Goal: Task Accomplishment & Management: Complete application form

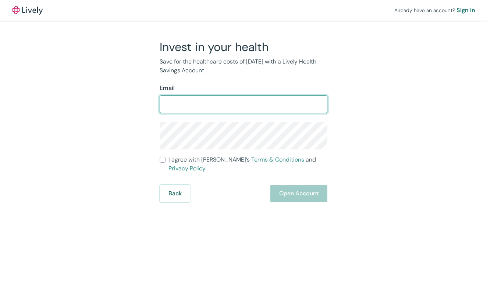
click at [202, 90] on div "Email" at bounding box center [244, 88] width 168 height 9
click at [177, 192] on button "Back" at bounding box center [175, 194] width 31 height 18
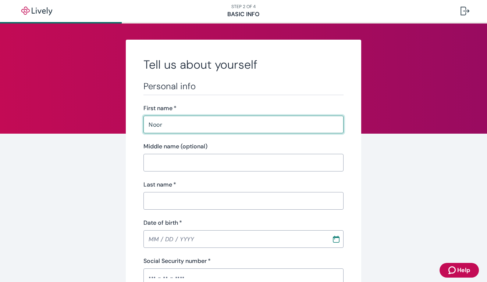
type input "Noor"
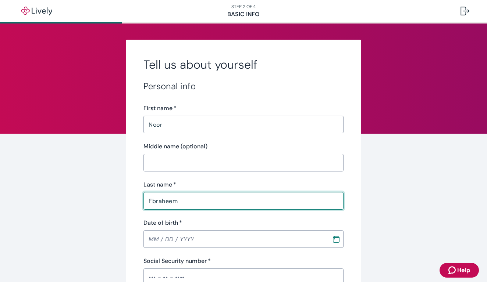
type input "Ebraheem"
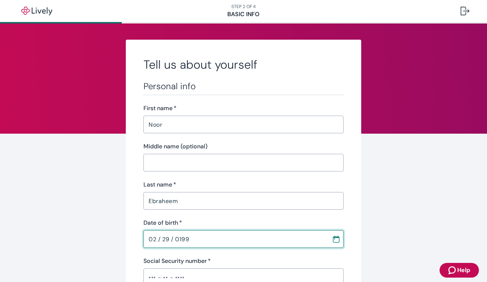
type input "02 / 29 / 1992"
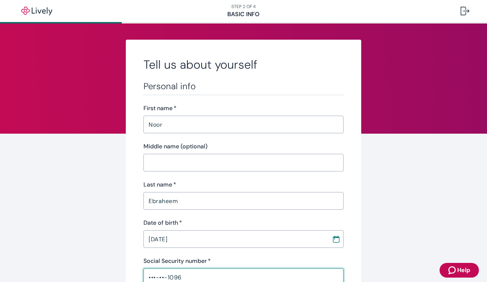
type input "•••-••-1096"
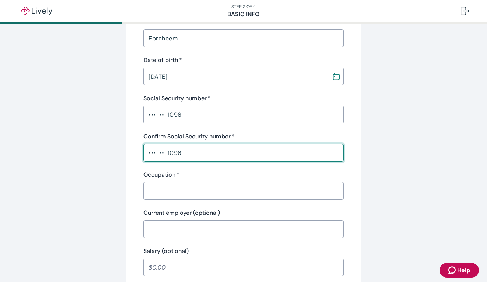
type input "•••-••-1096"
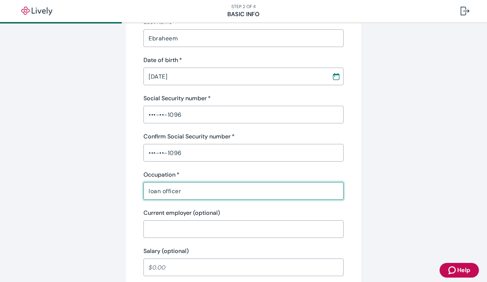
type input "loan officer"
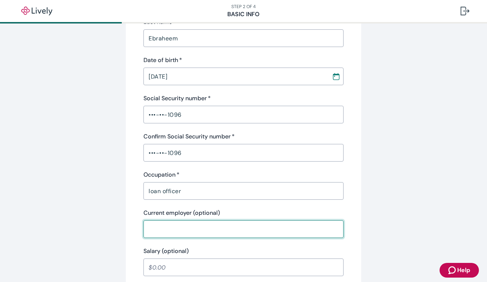
click at [180, 224] on input "Current employer (optional)" at bounding box center [243, 229] width 200 height 15
type input "Advia credit union"
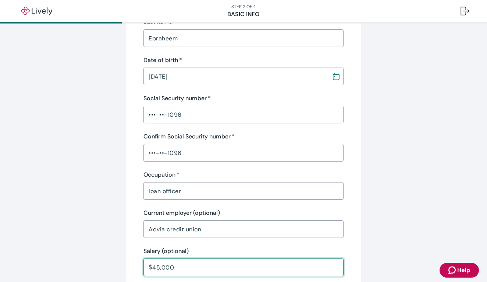
type input "45,000.00"
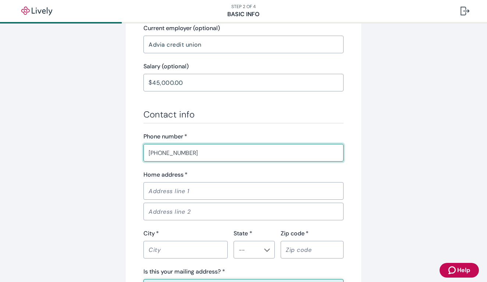
type input "(704) 898-4707"
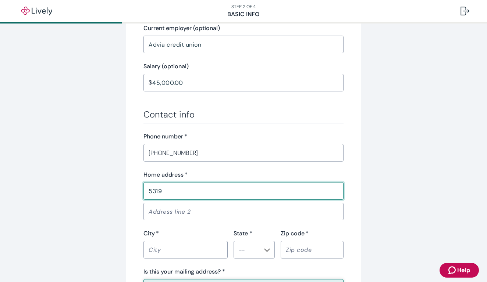
type input "53193"
type input "53193 Sams Ln"
type input "Chesterfield"
type input "MI"
type input "48047"
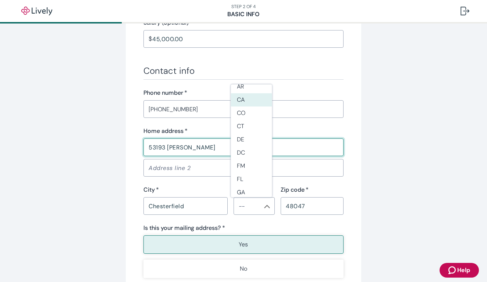
scroll to position [65, 0]
type input "m"
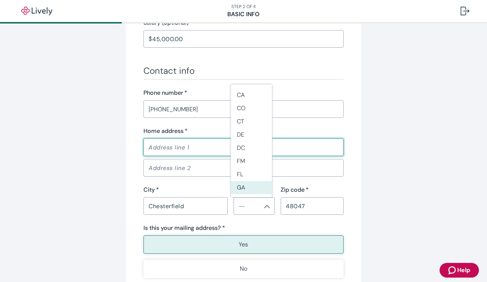
click at [192, 152] on input "Home address   *" at bounding box center [243, 147] width 200 height 15
type input "5319"
type input "53193 Sams Ln"
type input "MI"
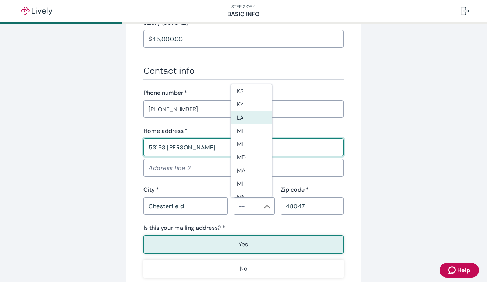
scroll to position [255, 0]
click at [247, 185] on li "MI" at bounding box center [251, 182] width 41 height 13
type input "MI"
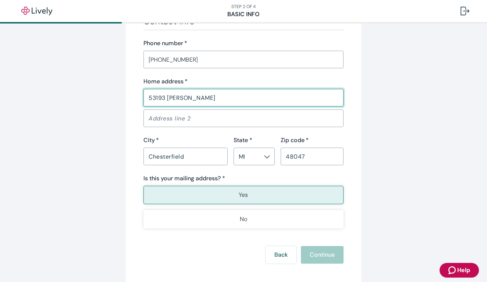
scroll to position [441, 0]
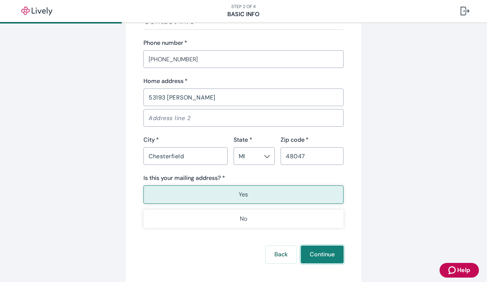
click at [321, 262] on button "Continue" at bounding box center [322, 255] width 43 height 18
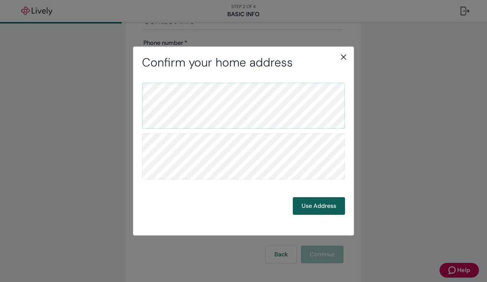
click at [310, 205] on button "Use Address" at bounding box center [319, 206] width 52 height 18
click at [309, 203] on button "Use Address" at bounding box center [319, 206] width 52 height 18
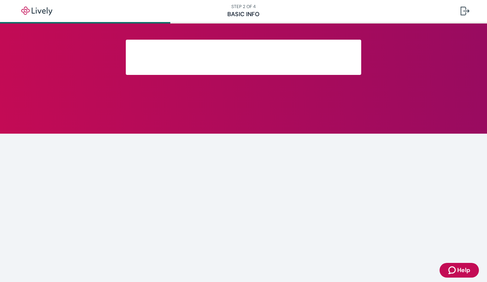
scroll to position [135, 0]
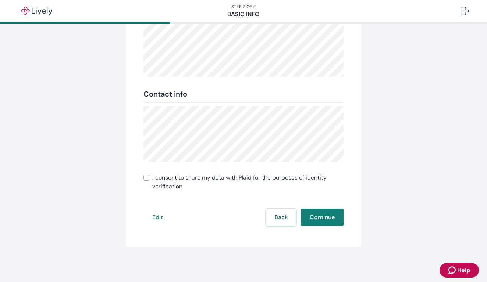
click at [143, 178] on input "I consent to share my data with Plaid for the purposes of identity verification" at bounding box center [146, 178] width 6 height 6
checkbox input "true"
click at [322, 218] on button "Continue" at bounding box center [322, 218] width 43 height 18
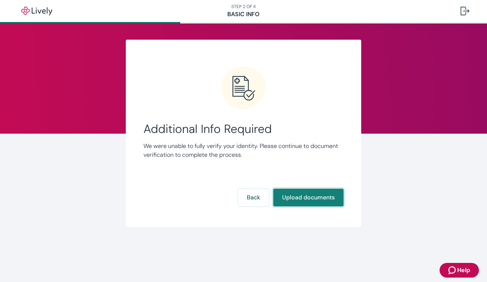
click at [298, 203] on button "Upload documents" at bounding box center [308, 198] width 70 height 18
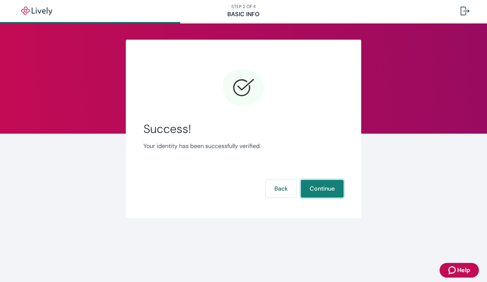
click at [323, 190] on button "Continue" at bounding box center [322, 189] width 43 height 18
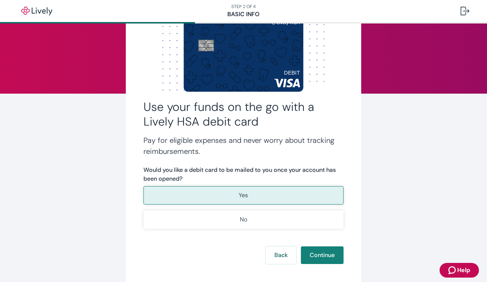
scroll to position [43, 0]
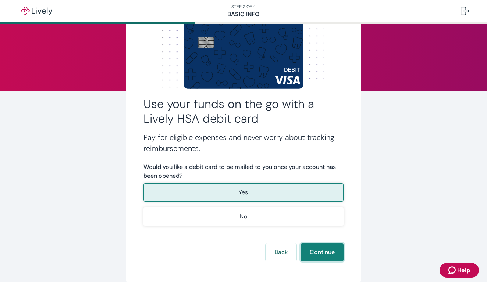
click at [326, 251] on button "Continue" at bounding box center [322, 253] width 43 height 18
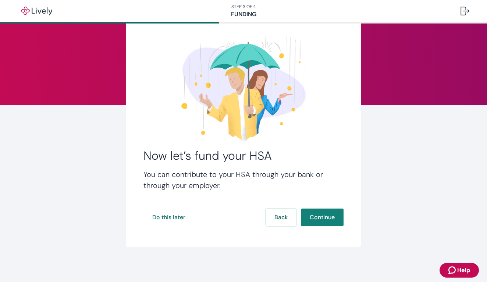
scroll to position [29, 0]
click at [318, 214] on button "Continue" at bounding box center [322, 218] width 43 height 18
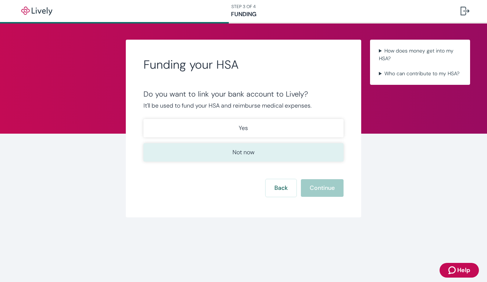
click at [264, 154] on button "Not now" at bounding box center [243, 152] width 200 height 18
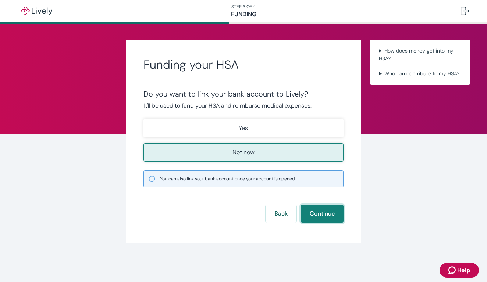
click at [316, 218] on button "Continue" at bounding box center [322, 214] width 43 height 18
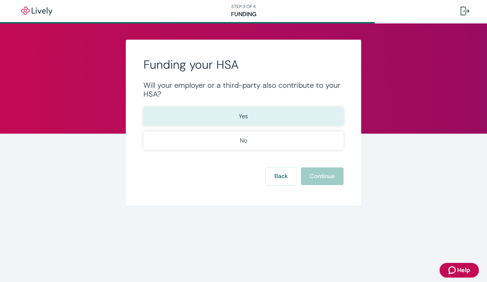
click at [240, 123] on button "Yes" at bounding box center [243, 116] width 200 height 18
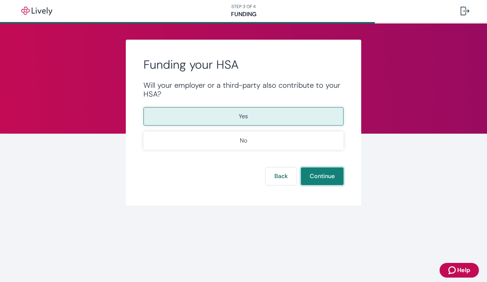
click at [314, 179] on button "Continue" at bounding box center [322, 177] width 43 height 18
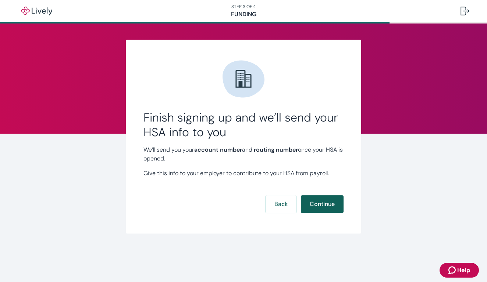
click at [326, 201] on button "Continue" at bounding box center [322, 205] width 43 height 18
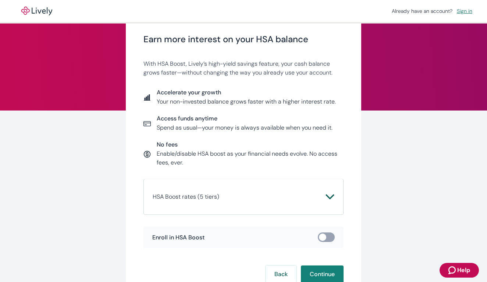
scroll to position [11, 0]
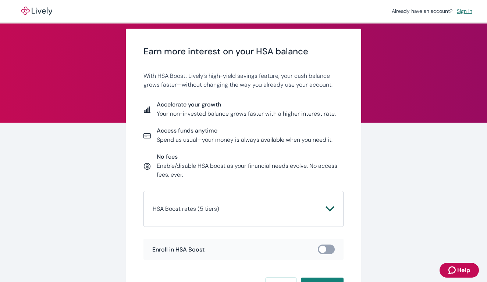
click at [326, 214] on button "HSA Boost rates (5 tiers)" at bounding box center [244, 209] width 182 height 18
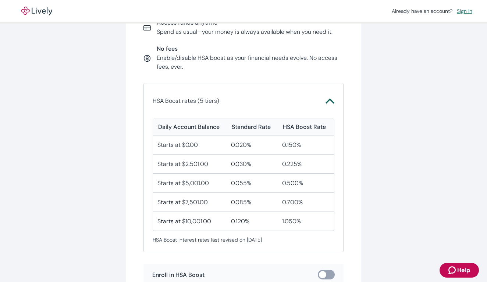
scroll to position [121, 0]
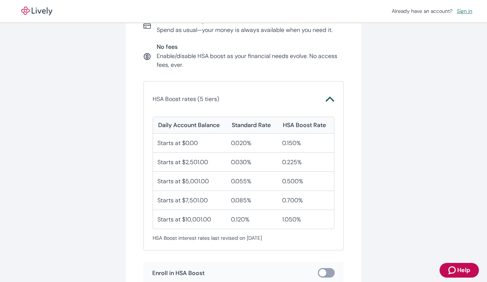
click at [329, 103] on icon "Chevron icon" at bounding box center [329, 99] width 9 height 9
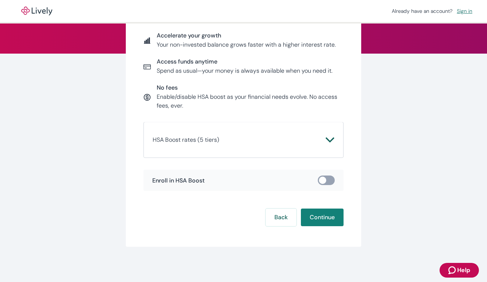
scroll to position [79, 0]
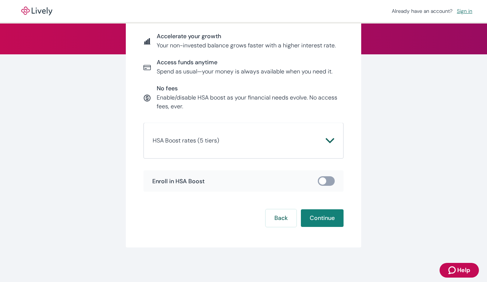
click at [326, 142] on icon "Chevron icon" at bounding box center [329, 140] width 9 height 9
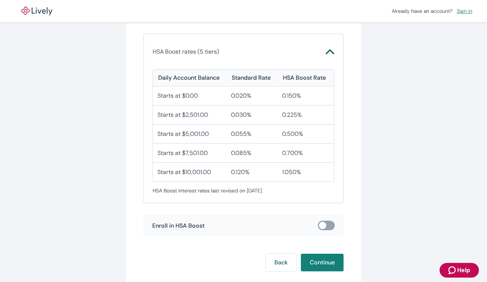
scroll to position [174, 0]
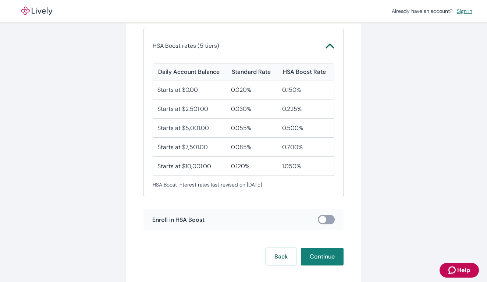
click at [316, 219] on input "checkbox" at bounding box center [322, 219] width 22 height 7
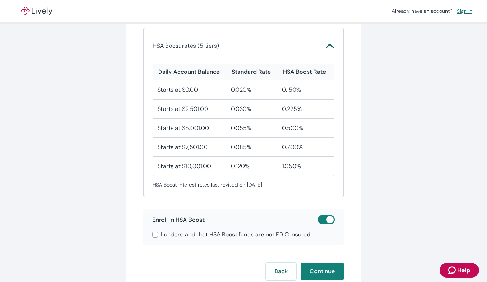
click at [328, 219] on input "checkbox" at bounding box center [330, 219] width 22 height 7
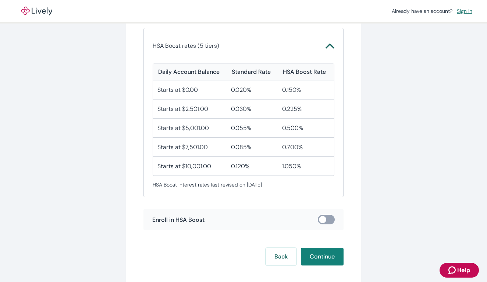
click at [322, 218] on input "checkbox" at bounding box center [322, 219] width 22 height 7
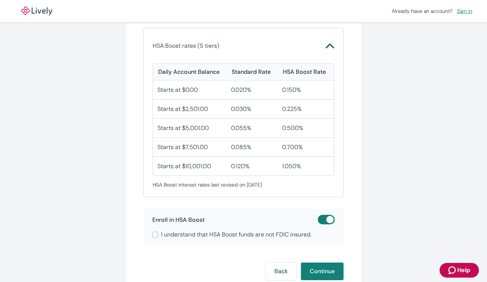
click at [322, 218] on input "checkbox" at bounding box center [330, 219] width 22 height 7
checkbox input "false"
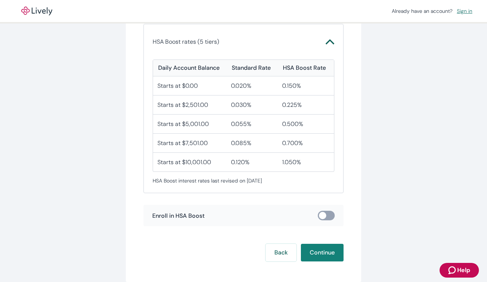
scroll to position [179, 0]
click at [326, 246] on button "Continue" at bounding box center [322, 253] width 43 height 18
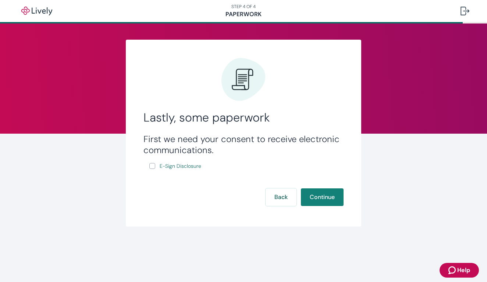
click at [151, 166] on input "E-Sign Disclosure" at bounding box center [152, 166] width 6 height 6
checkbox input "true"
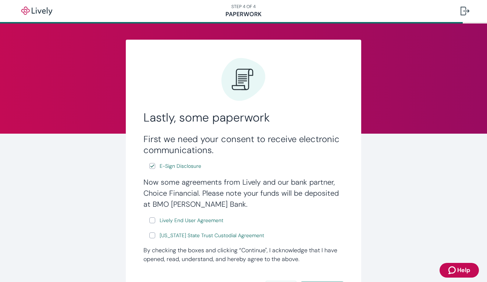
click at [149, 221] on input "Lively End User Agreement" at bounding box center [152, 221] width 6 height 6
checkbox input "true"
click at [152, 237] on input "Wyoming State Trust Custodial Agreement" at bounding box center [152, 236] width 6 height 6
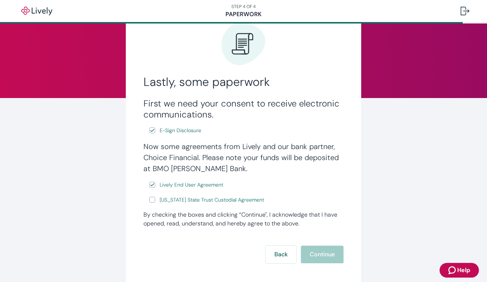
scroll to position [39, 0]
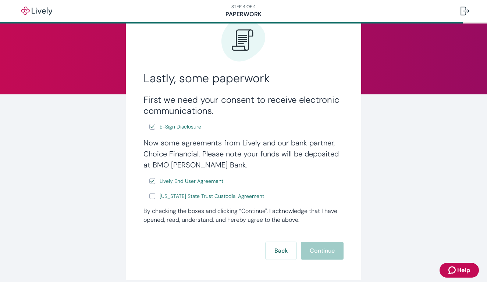
click at [149, 197] on input "Wyoming State Trust Custodial Agreement" at bounding box center [152, 196] width 6 height 6
checkbox input "true"
click at [326, 248] on button "Continue" at bounding box center [322, 251] width 43 height 18
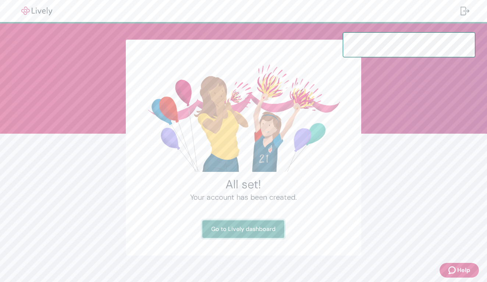
click at [222, 231] on link "Go to Lively dashboard" at bounding box center [243, 230] width 82 height 18
